Goal: Check status

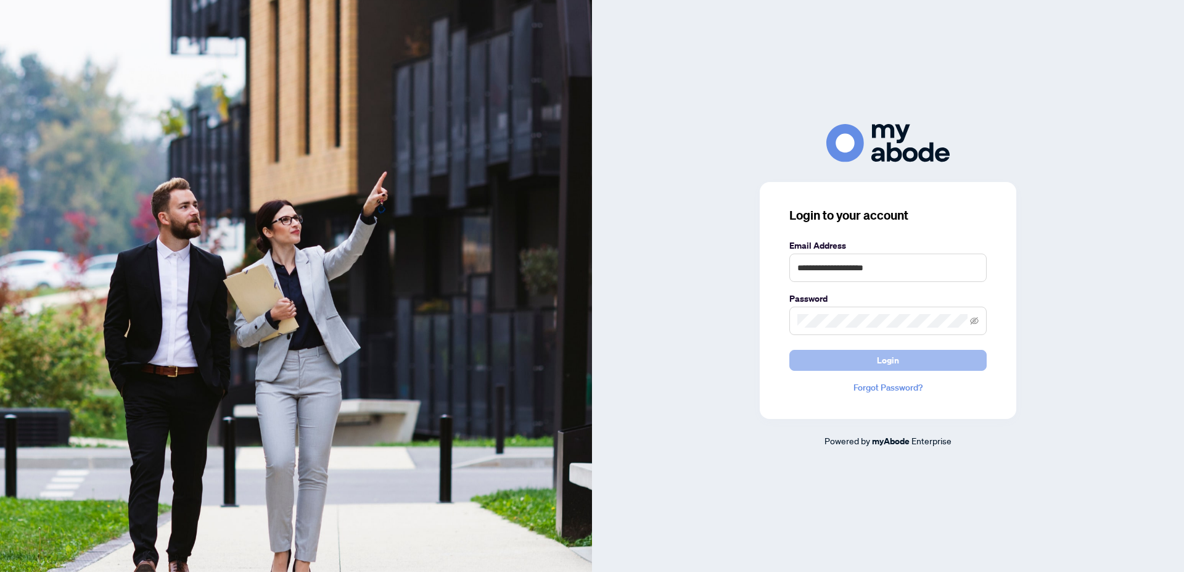
click at [891, 362] on span "Login" at bounding box center [888, 360] width 22 height 20
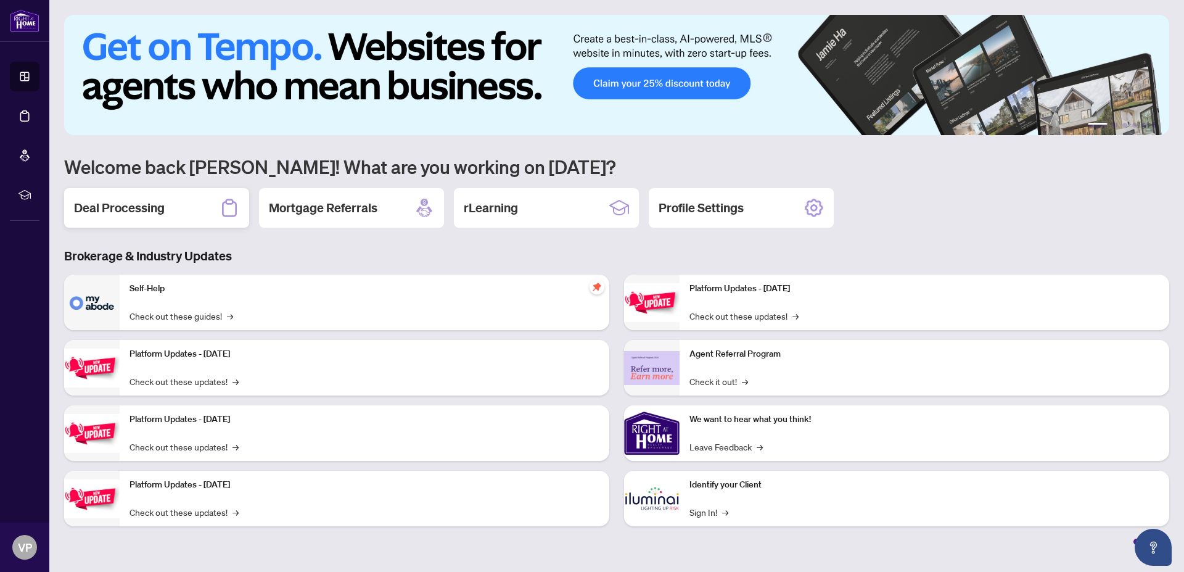
click at [152, 208] on h2 "Deal Processing" at bounding box center [119, 207] width 91 height 17
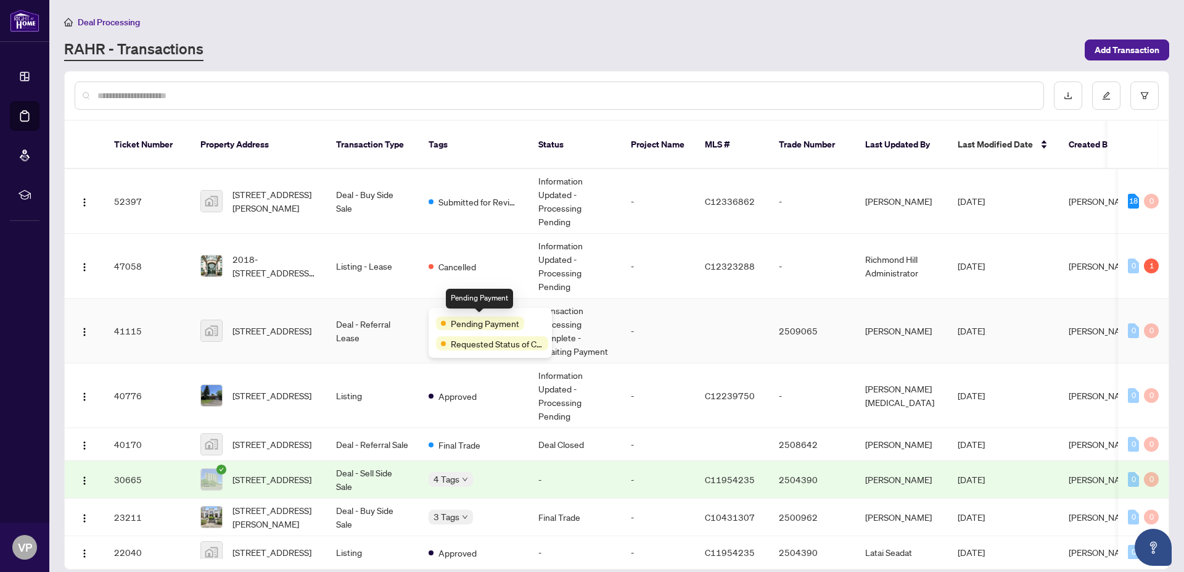
click at [448, 316] on div "Pending Payment" at bounding box center [480, 323] width 88 height 14
click at [481, 337] on span "Requested Status of Commission" at bounding box center [497, 344] width 93 height 14
